Goal: Feedback & Contribution: Submit feedback/report problem

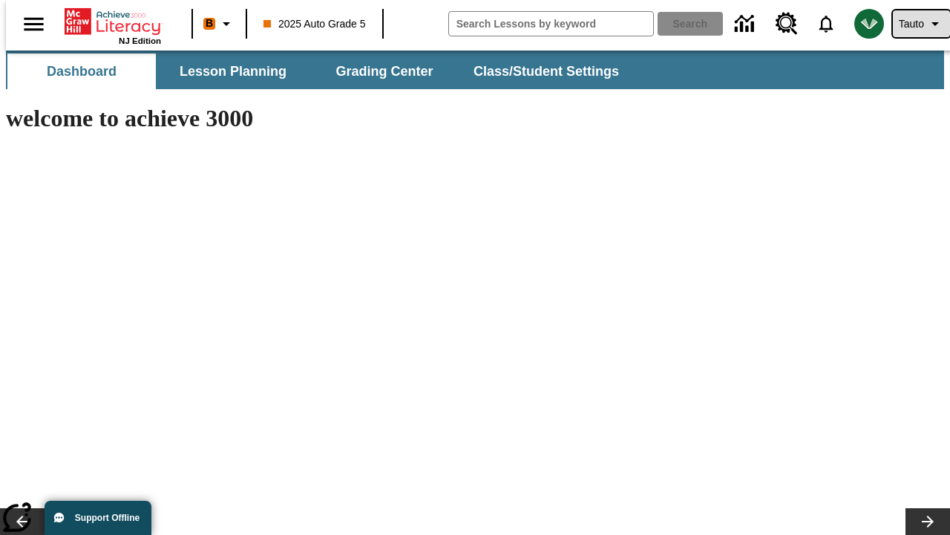
click at [914, 24] on span "Tauto" at bounding box center [911, 24] width 25 height 16
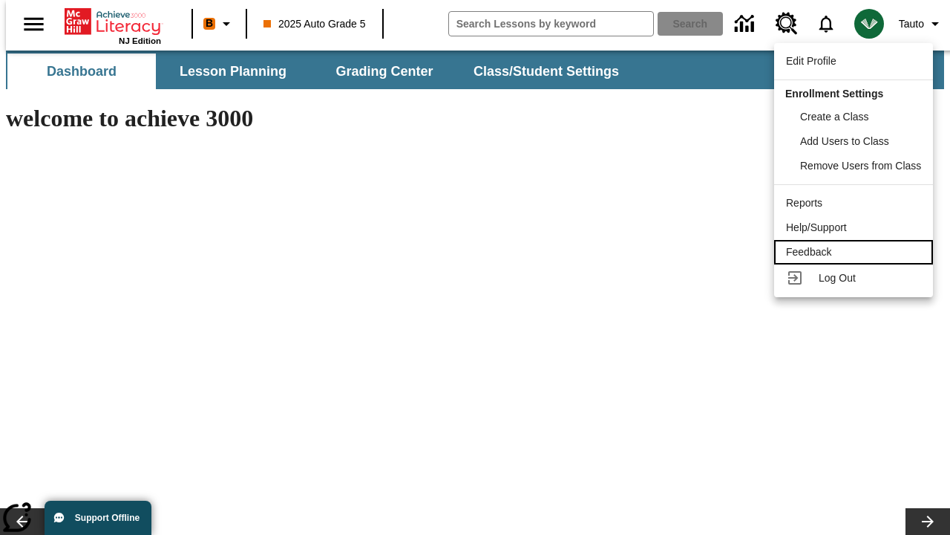
click at [856, 252] on div "Feedback" at bounding box center [853, 252] width 135 height 16
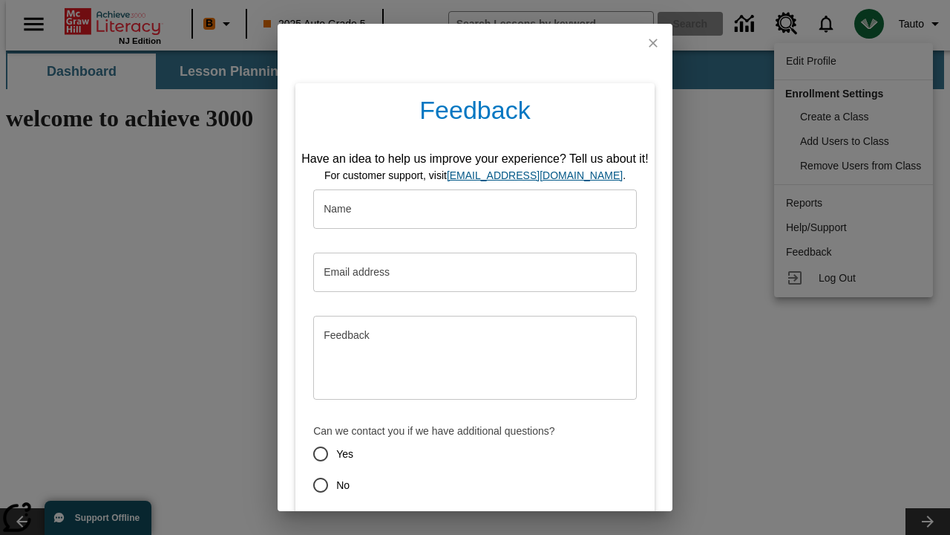
click at [397, 524] on button "Submit" at bounding box center [406, 537] width 59 height 27
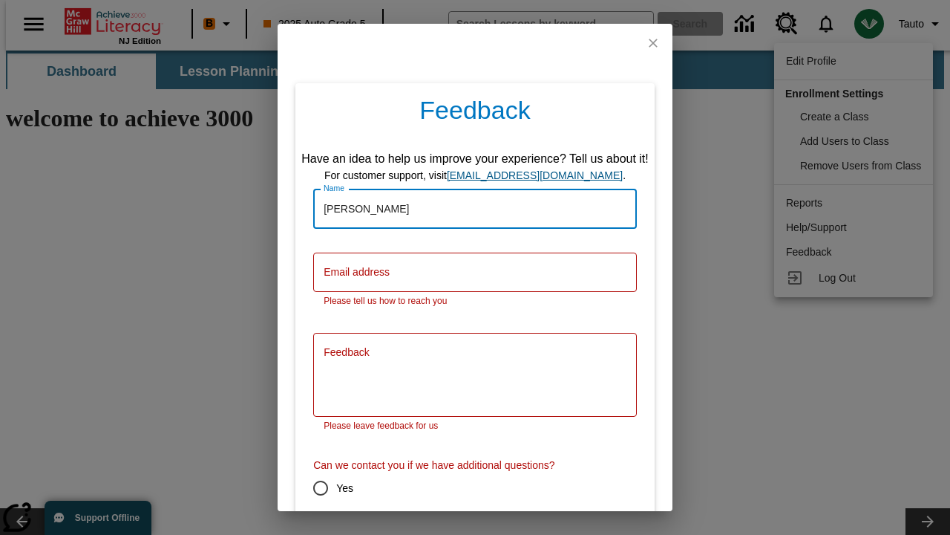
type input "[PERSON_NAME]"
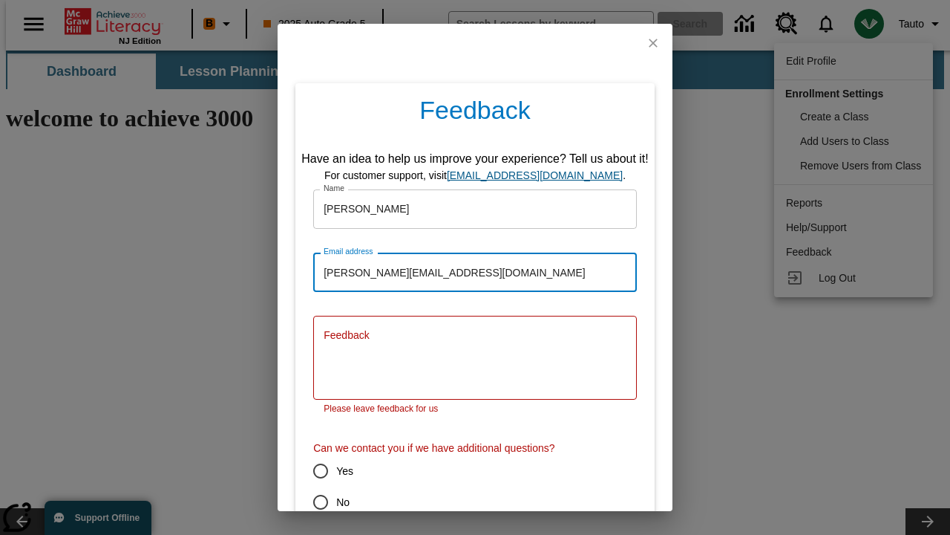
type input "[PERSON_NAME][EMAIL_ADDRESS][DOMAIN_NAME]"
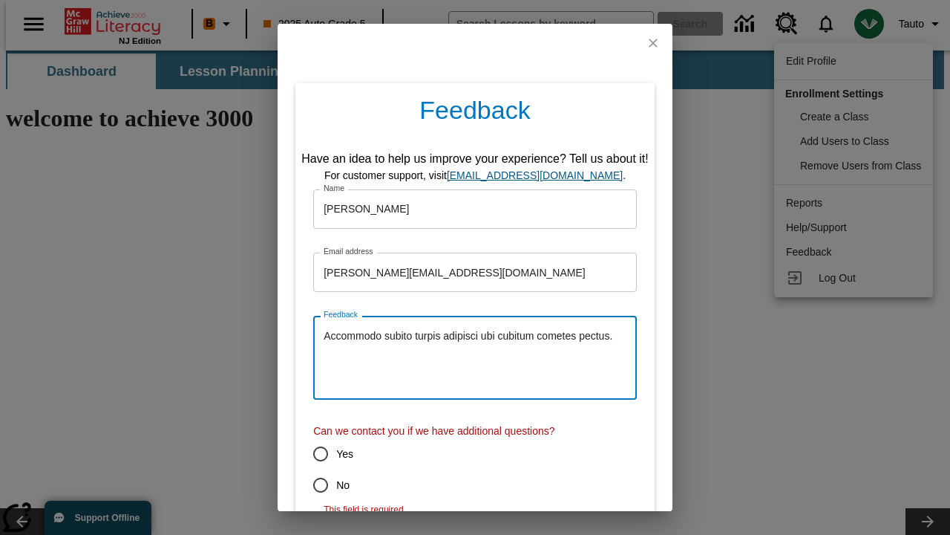
type textarea "Accommodo subito turpis adipisci ubi cubitum cometes pectus."
click at [310, 485] on input "No" at bounding box center [320, 484] width 31 height 31
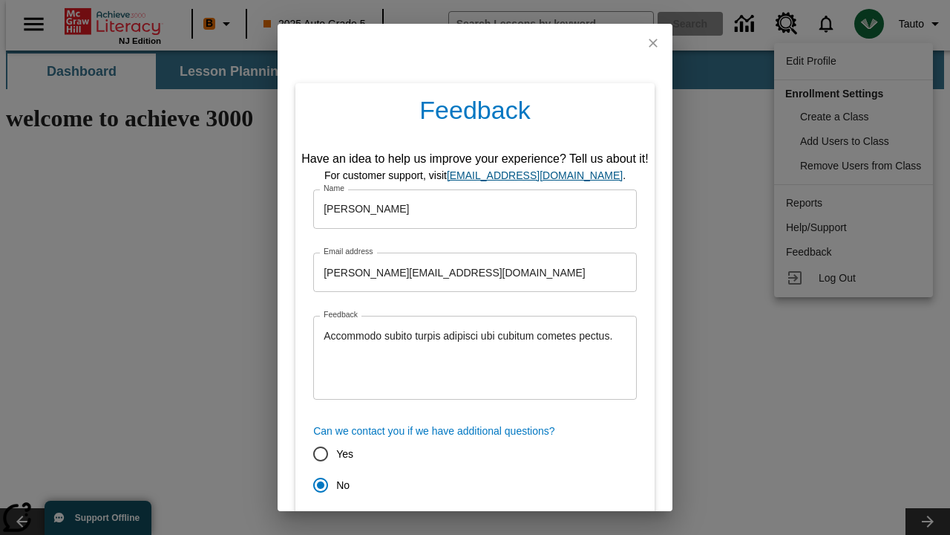
click at [397, 524] on button "Submit" at bounding box center [406, 537] width 59 height 27
radio input "false"
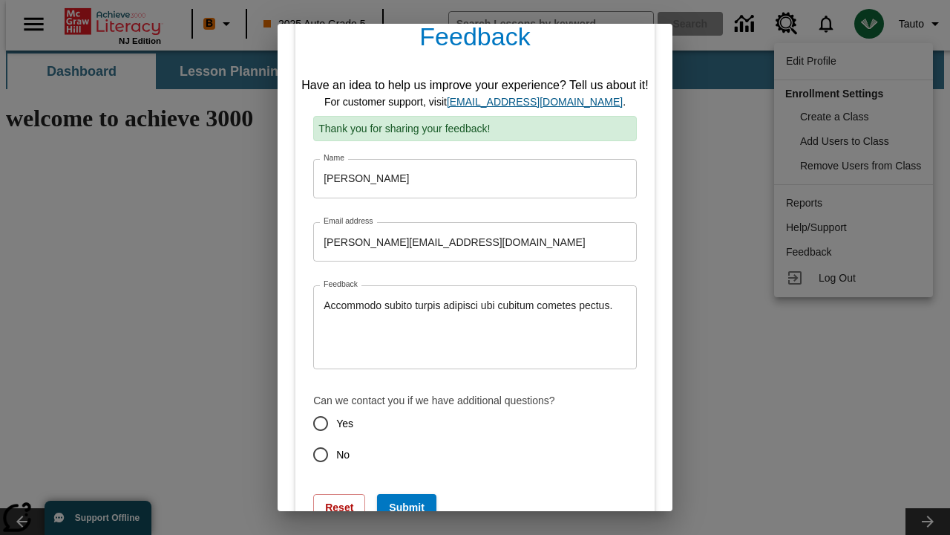
click at [540, 102] on link "[EMAIL_ADDRESS][DOMAIN_NAME]" at bounding box center [535, 102] width 176 height 12
